Goal: Find specific page/section: Find specific page/section

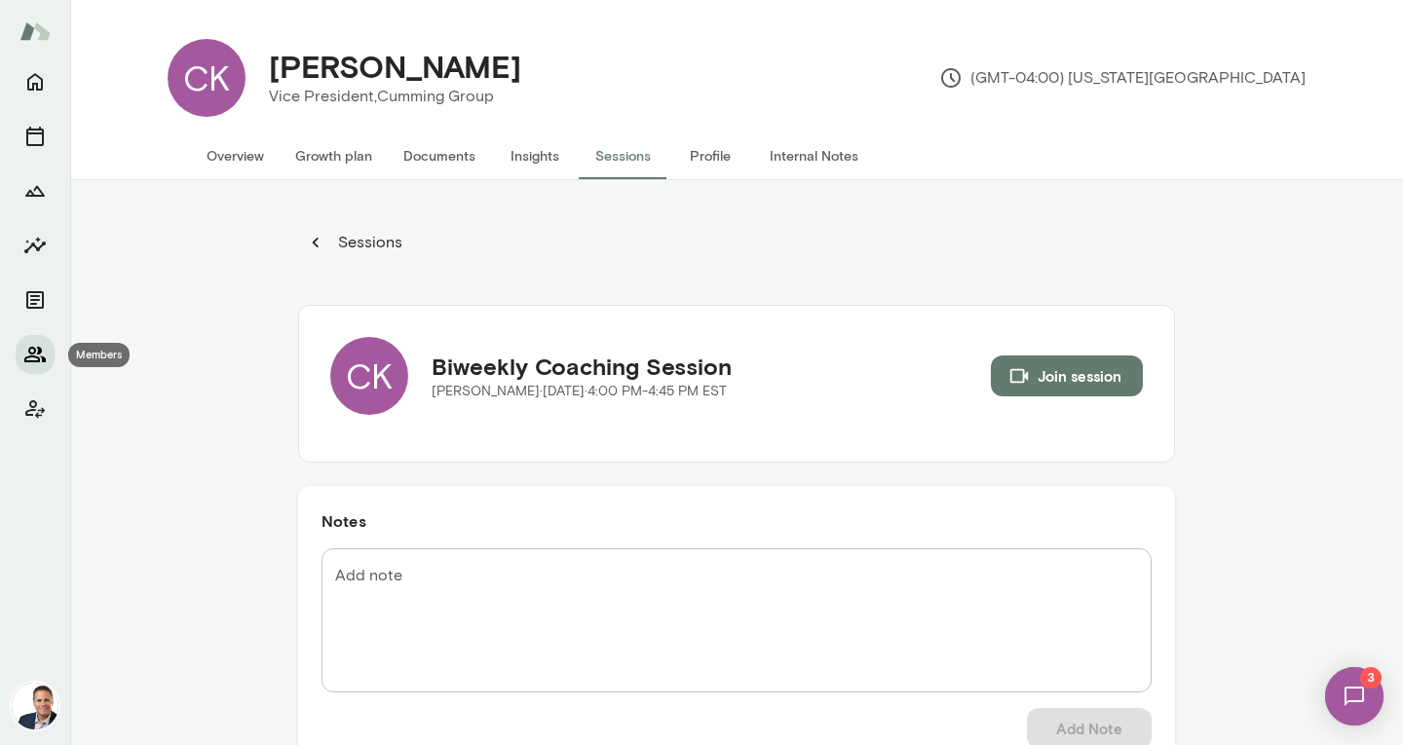
click at [36, 345] on icon "Members" at bounding box center [34, 354] width 23 height 23
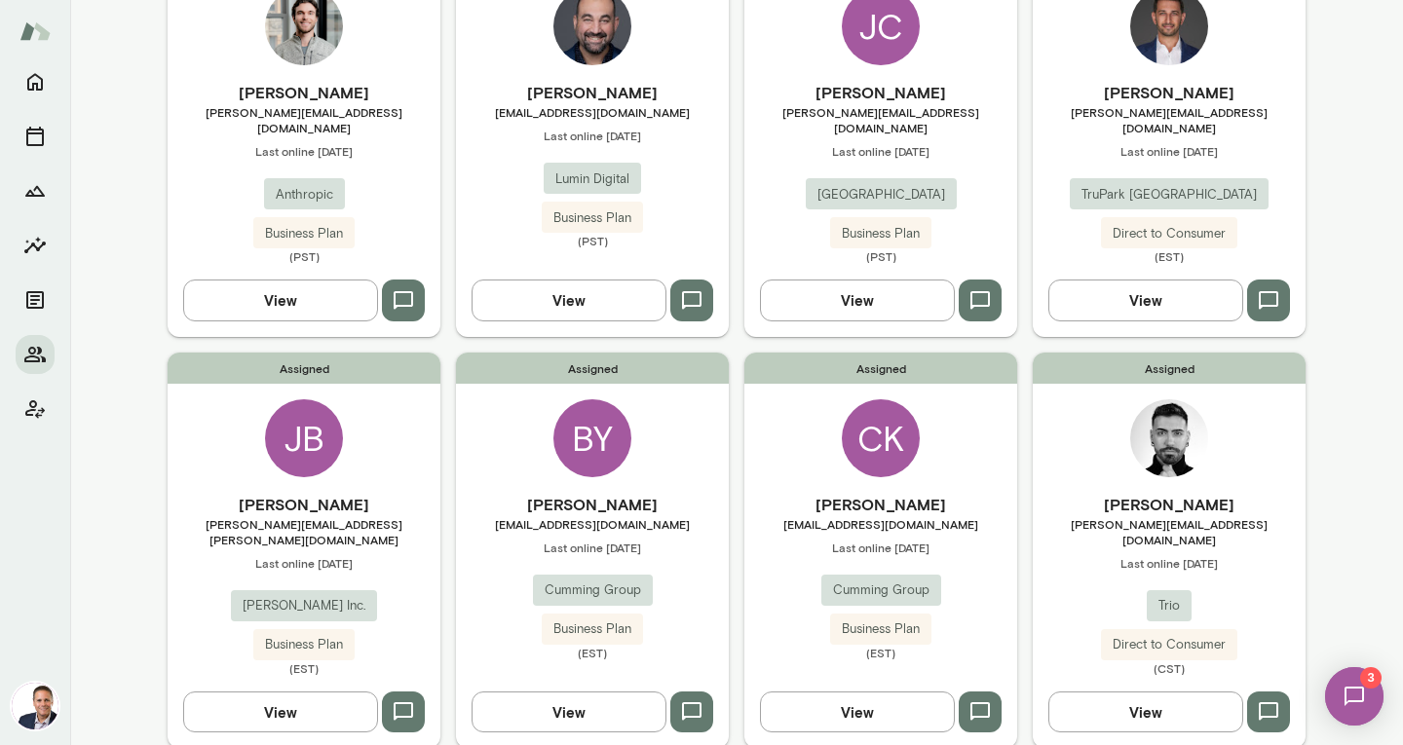
scroll to position [264, 0]
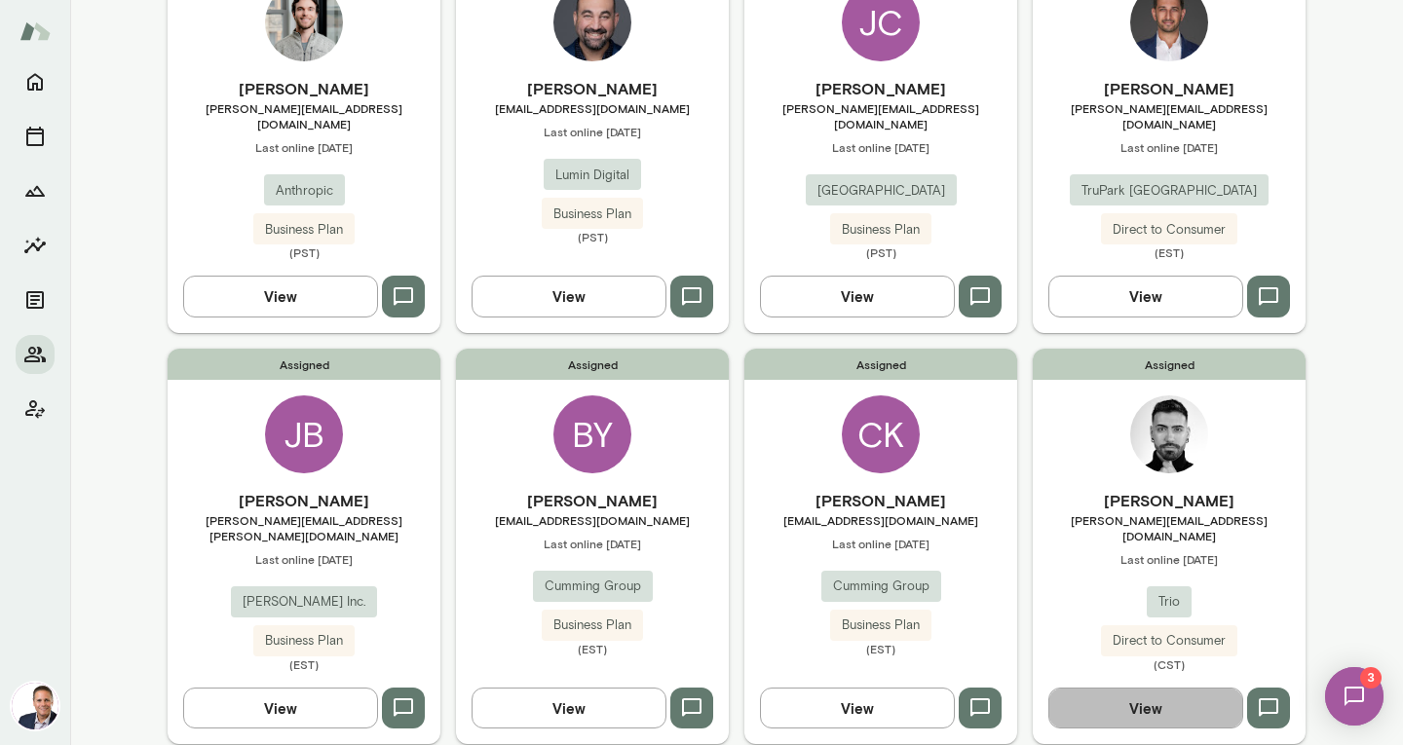
click at [1176, 689] on button "View" at bounding box center [1145, 708] width 195 height 41
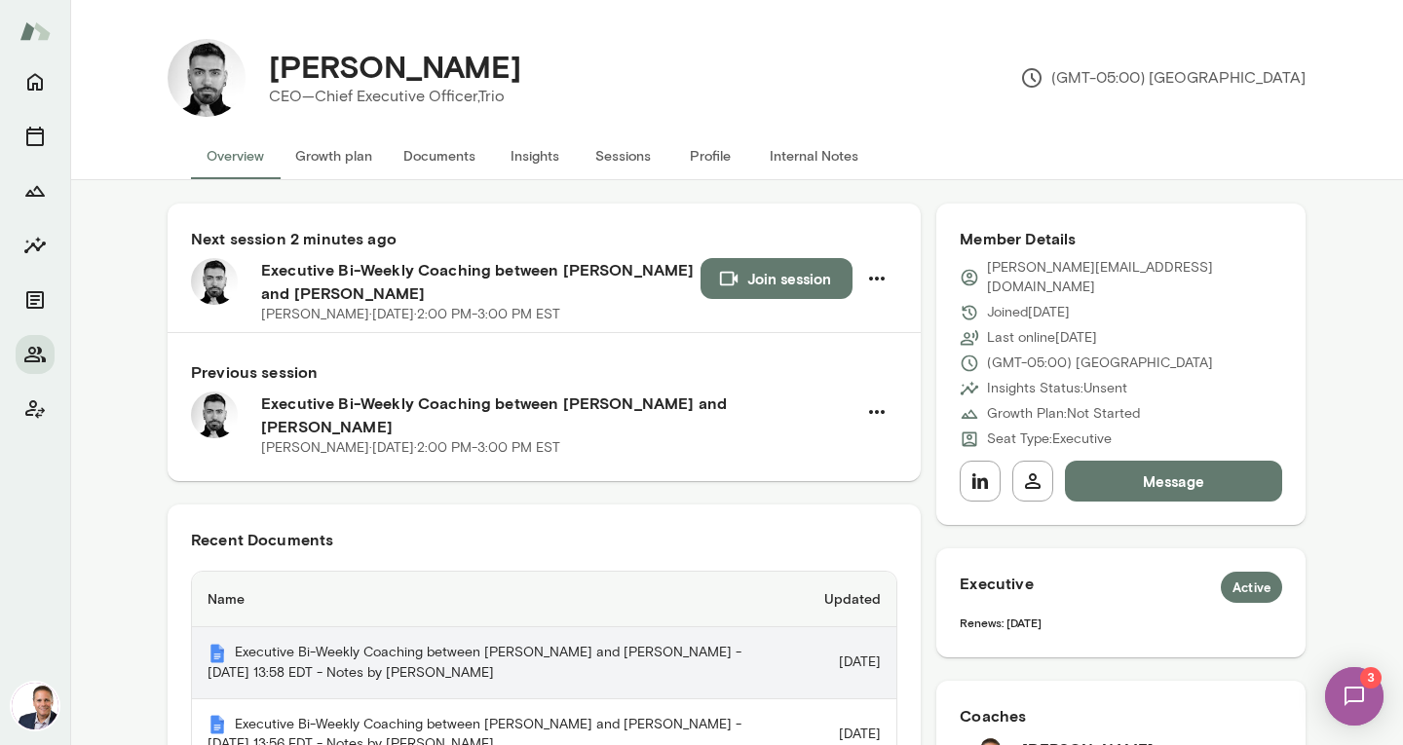
click at [521, 628] on th "Executive Bi-Weekly Coaching between [PERSON_NAME] and [PERSON_NAME] - [DATE] 1…" at bounding box center [492, 664] width 601 height 72
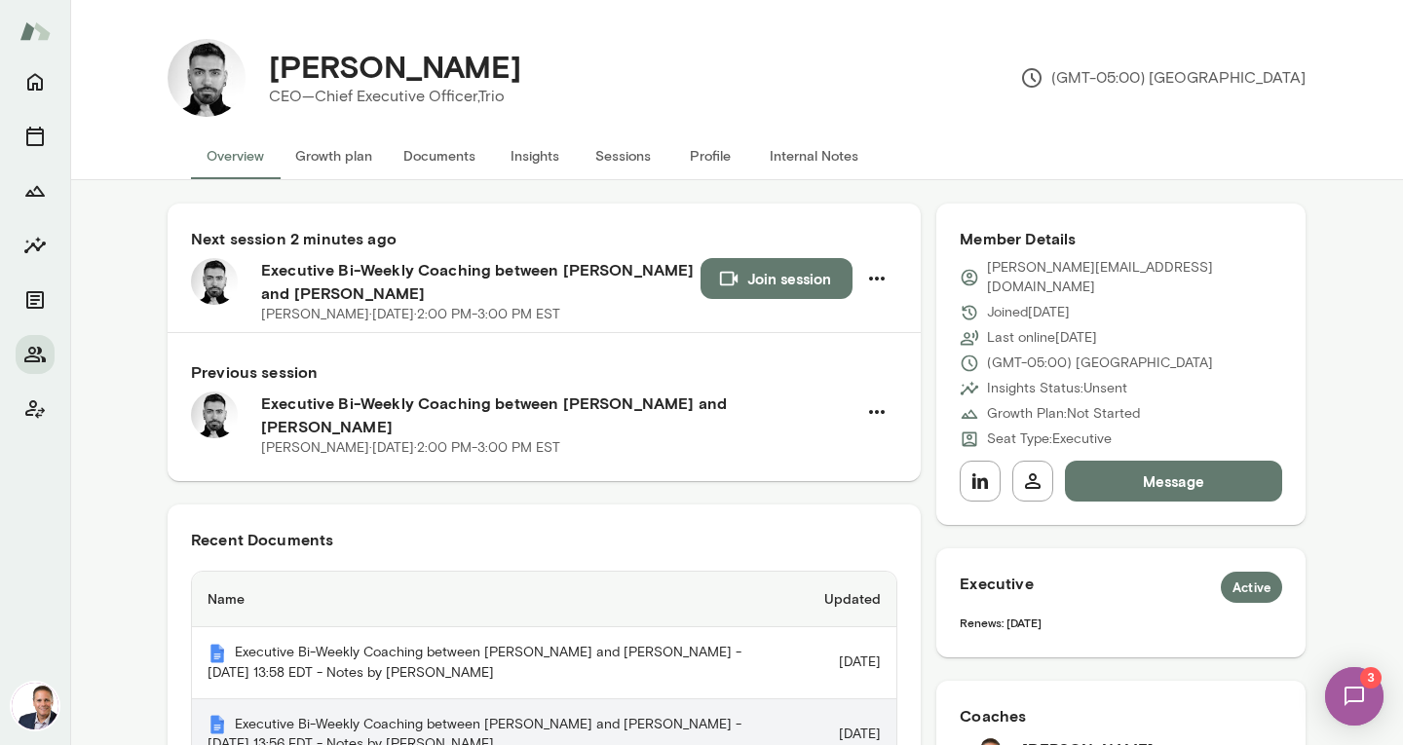
click at [447, 704] on th "Executive Bi-Weekly Coaching between [PERSON_NAME] and [PERSON_NAME] - [DATE] 1…" at bounding box center [492, 736] width 601 height 72
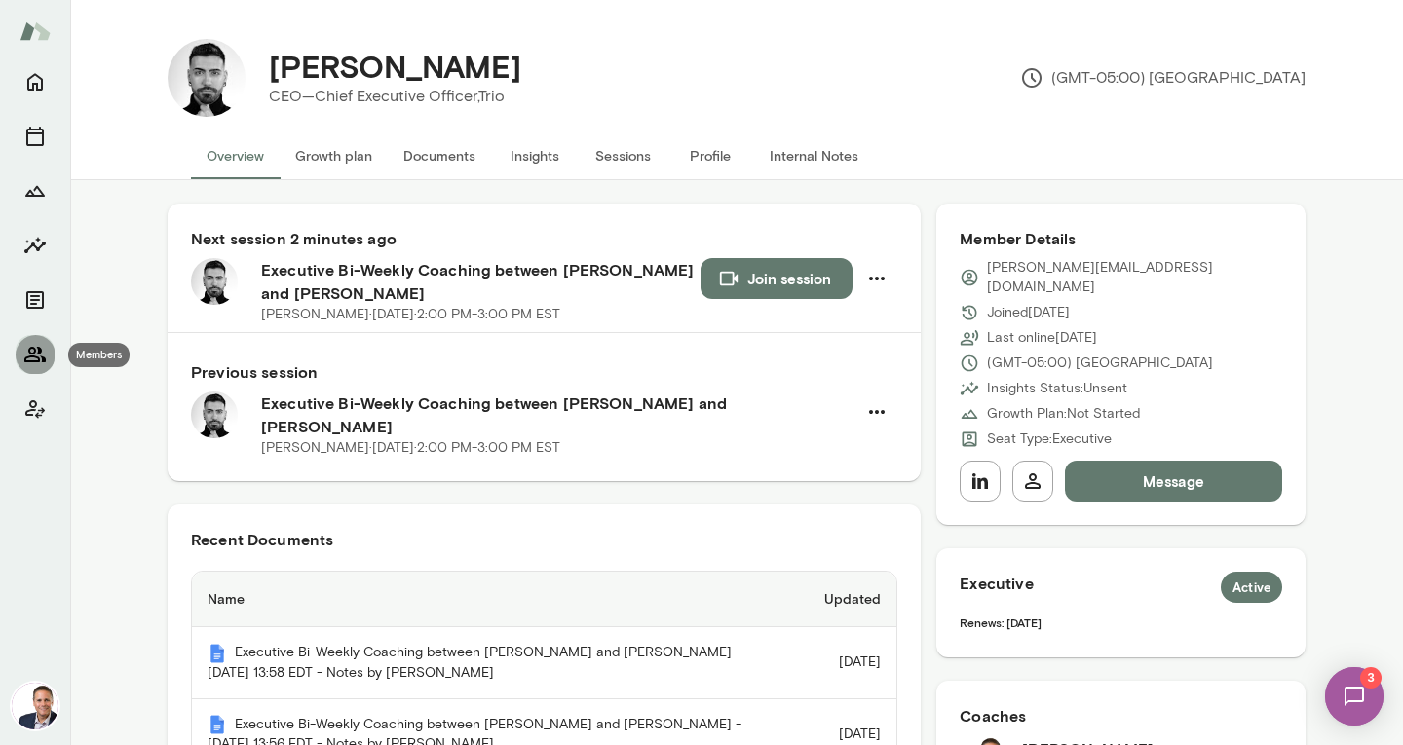
click at [28, 348] on icon "Members" at bounding box center [34, 354] width 23 height 23
